Goal: Navigation & Orientation: Find specific page/section

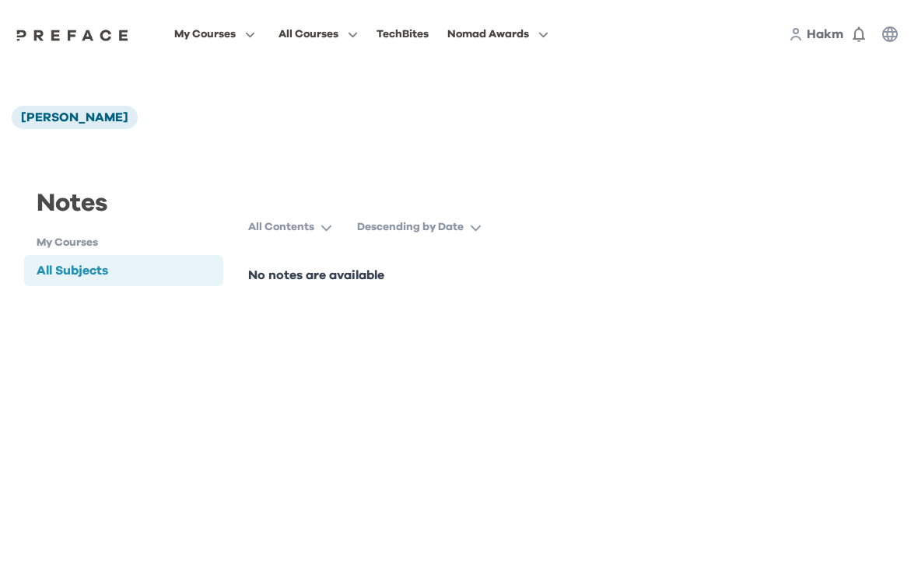
click at [430, 341] on html "My Courses All Courses TechBites Nomad Awards Hakm 0 Notes [PERSON_NAME] Notes …" at bounding box center [459, 170] width 918 height 341
click at [508, 158] on div "Notes My Courses All Subjects All Subjects All Contents Descending by Date No n…" at bounding box center [459, 235] width 895 height 174
click at [447, 341] on html "My Courses All Courses TechBites Nomad Awards Hakm 0 Notes [PERSON_NAME] Notes …" at bounding box center [459, 170] width 918 height 341
click at [98, 282] on div "All Subjects" at bounding box center [123, 270] width 199 height 31
click at [56, 117] on span "[PERSON_NAME]" at bounding box center [74, 117] width 107 height 12
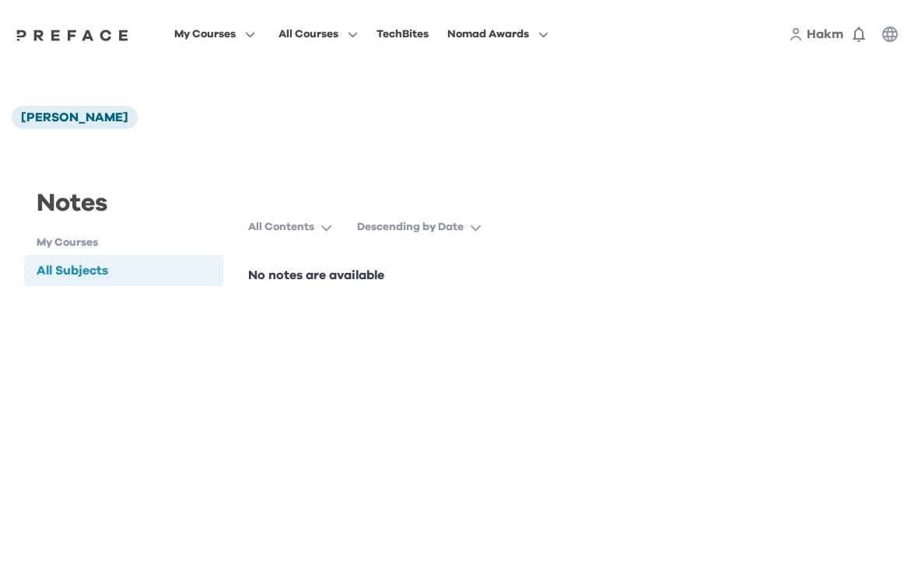
click at [284, 109] on div "[PERSON_NAME]" at bounding box center [459, 117] width 895 height 23
click at [328, 118] on div "[PERSON_NAME]" at bounding box center [459, 117] width 895 height 23
click at [328, 117] on div "[PERSON_NAME]" at bounding box center [459, 117] width 895 height 23
click at [332, 121] on div "[PERSON_NAME]" at bounding box center [459, 117] width 895 height 23
click at [883, 37] on icon "button" at bounding box center [890, 34] width 16 height 16
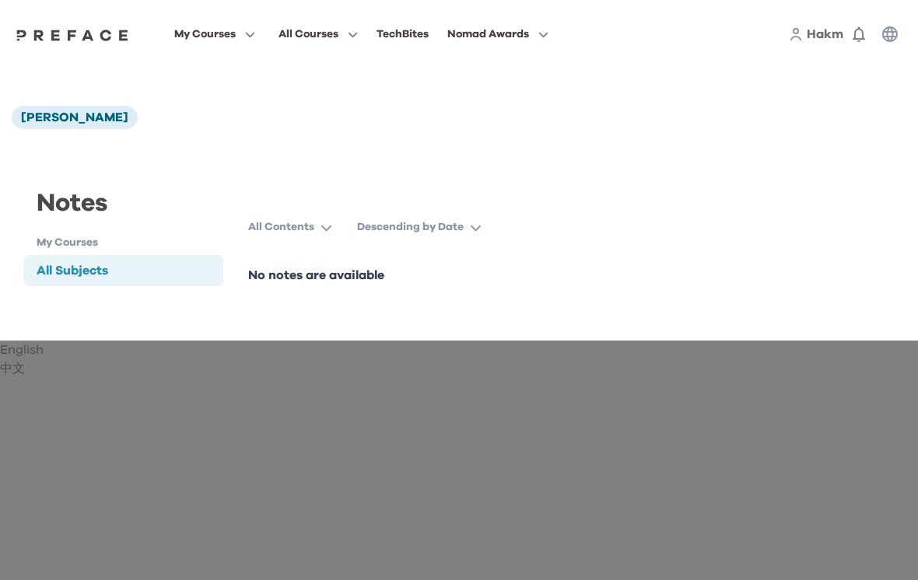
click at [410, 341] on div "English" at bounding box center [459, 350] width 918 height 19
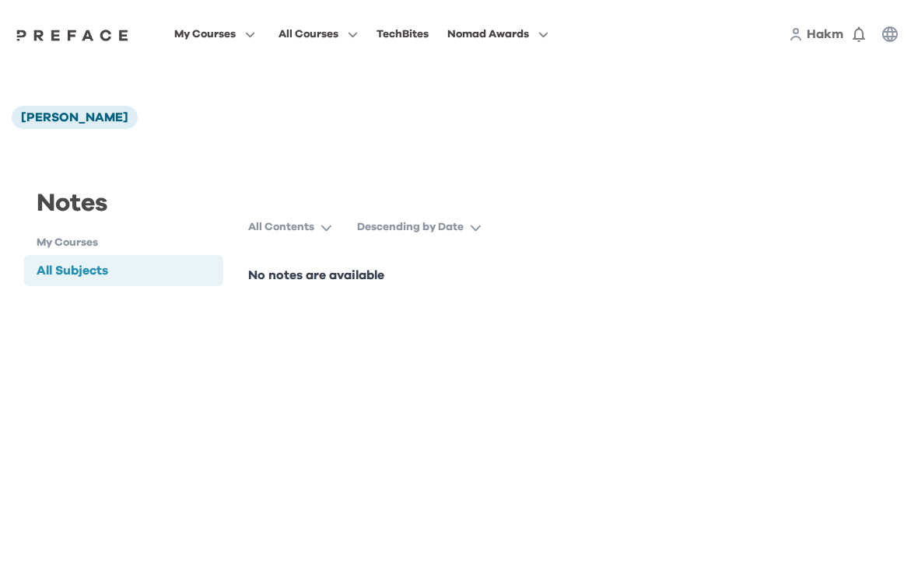
click at [478, 157] on div "Notes My Courses All Subjects All Subjects All Contents Descending by Date No n…" at bounding box center [459, 235] width 895 height 174
click at [427, 341] on html "My Courses All Courses TechBites Nomad Awards Hakm 0 Notes [PERSON_NAME] Notes …" at bounding box center [459, 170] width 918 height 341
click at [488, 227] on button "Descending by Date" at bounding box center [425, 227] width 137 height 28
click at [324, 237] on button "All Contents" at bounding box center [296, 227] width 96 height 28
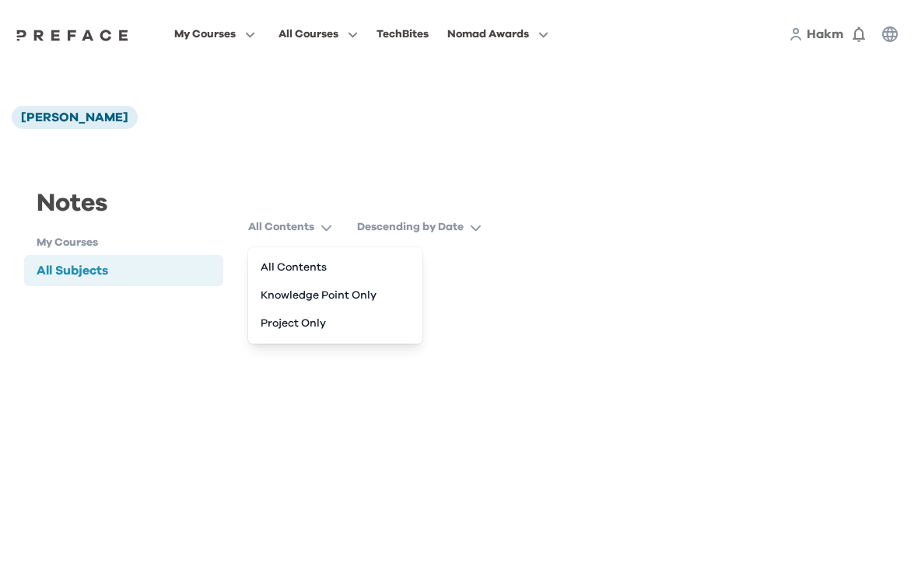
click at [290, 268] on button "All Contents" at bounding box center [335, 268] width 162 height 28
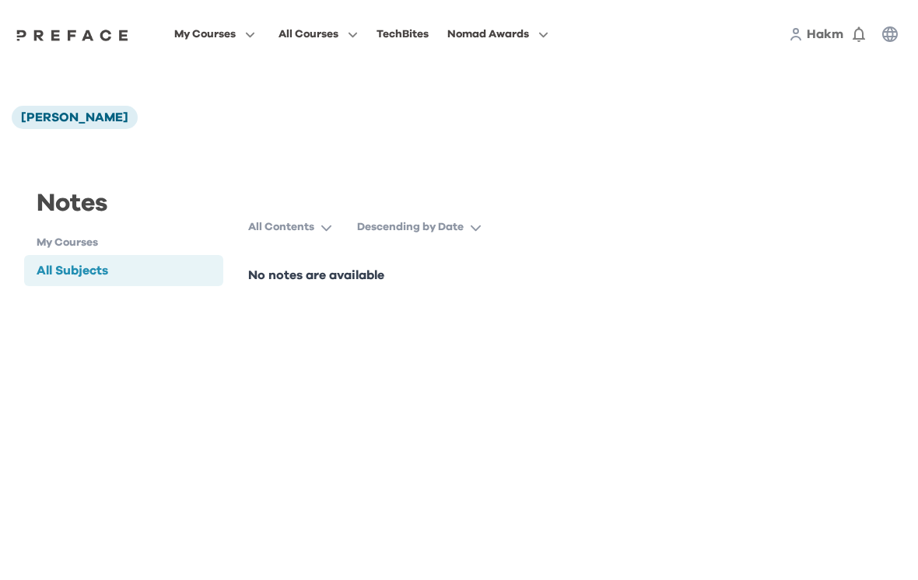
click at [236, 34] on span "My Courses" at bounding box center [204, 34] width 61 height 19
click at [273, 95] on span at bounding box center [215, 97] width 146 height 44
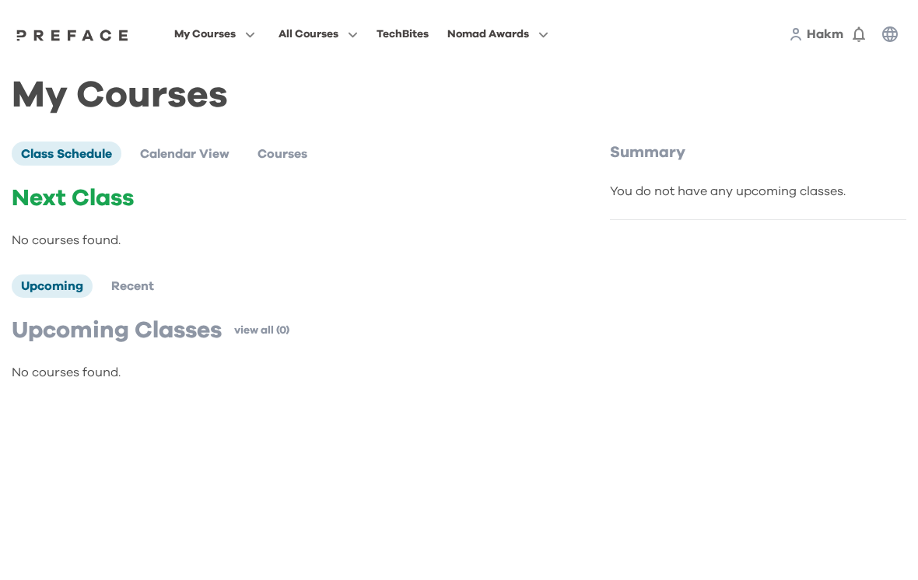
click at [530, 165] on div "Class Schedule Calendar View Courses" at bounding box center [291, 153] width 558 height 23
click at [545, 163] on div "Class Schedule Calendar View Courses" at bounding box center [291, 153] width 558 height 23
click at [545, 162] on div "Class Schedule Calendar View Courses" at bounding box center [291, 153] width 558 height 23
click at [784, 253] on div "Summary You do not have any upcoming classes." at bounding box center [758, 269] width 296 height 254
click at [64, 382] on div "Class Schedule Calendar View Courses Next Class No courses found. Upcoming Rece…" at bounding box center [459, 269] width 895 height 254
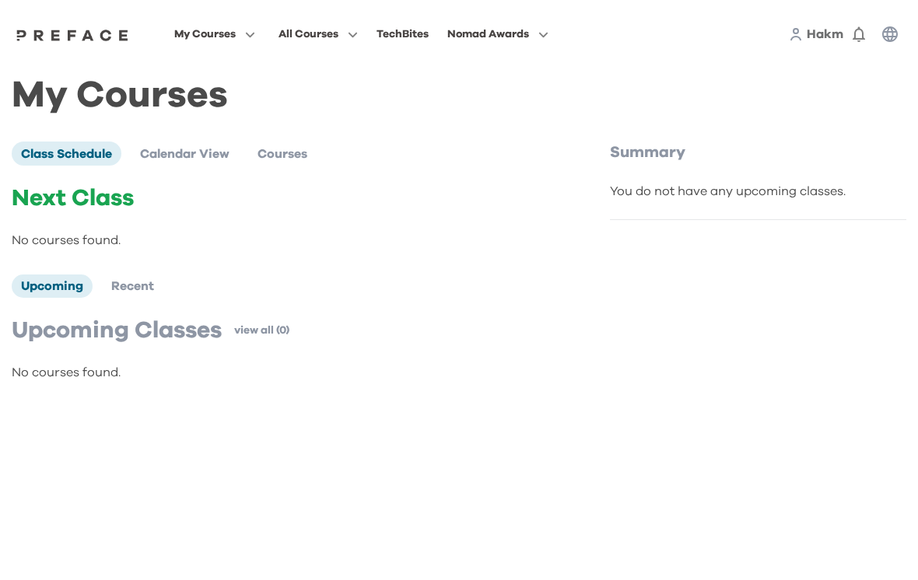
click at [90, 397] on div "My Courses Class Schedule Calendar View Courses Next Class No courses found. Up…" at bounding box center [459, 241] width 918 height 346
click at [299, 161] on li "Courses" at bounding box center [282, 153] width 68 height 23
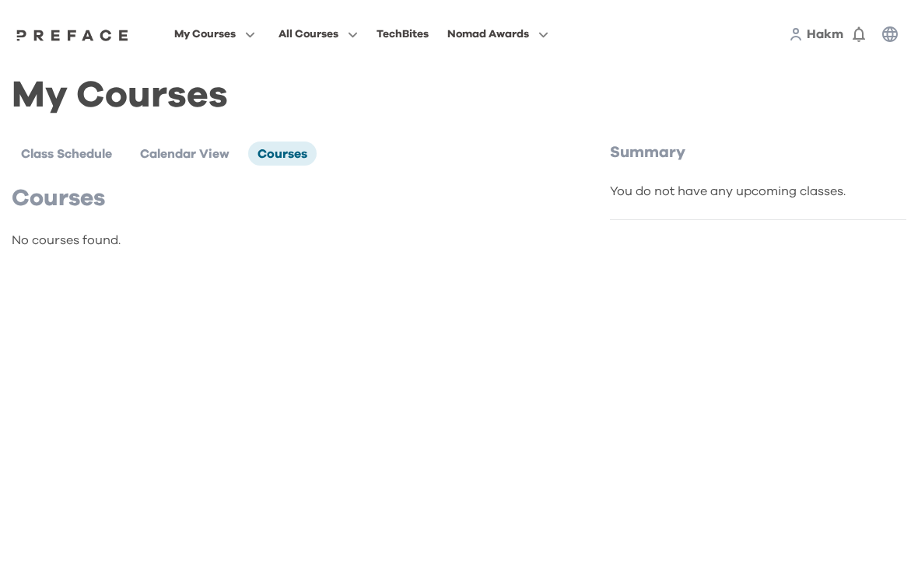
click at [57, 163] on li "Class Schedule" at bounding box center [67, 153] width 110 height 23
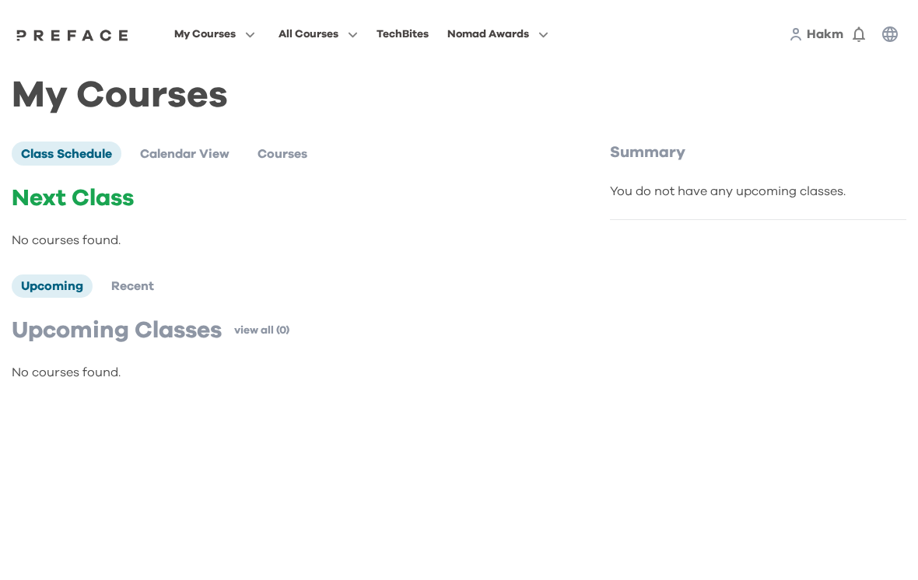
click at [883, 33] on icon "button" at bounding box center [890, 34] width 16 height 16
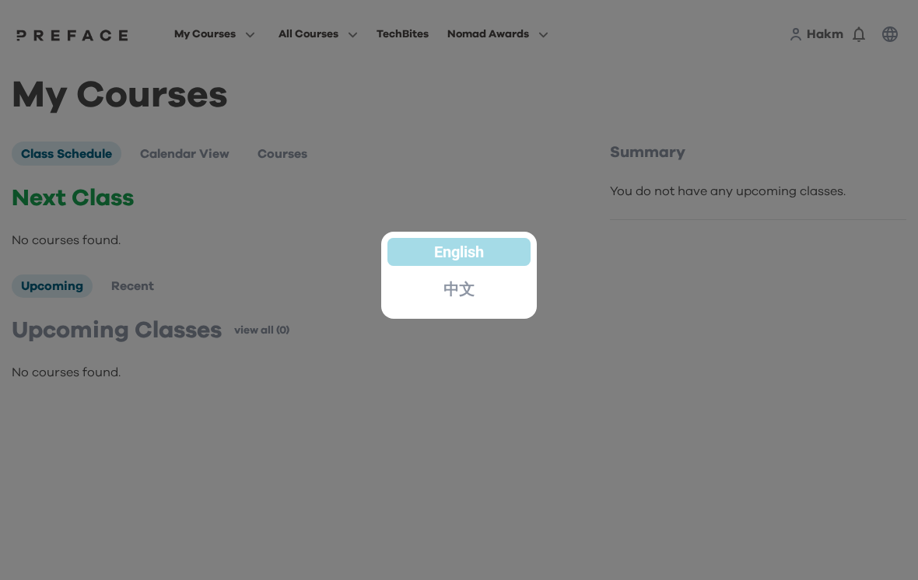
click at [407, 249] on div "English" at bounding box center [458, 252] width 143 height 28
